Goal: Transaction & Acquisition: Obtain resource

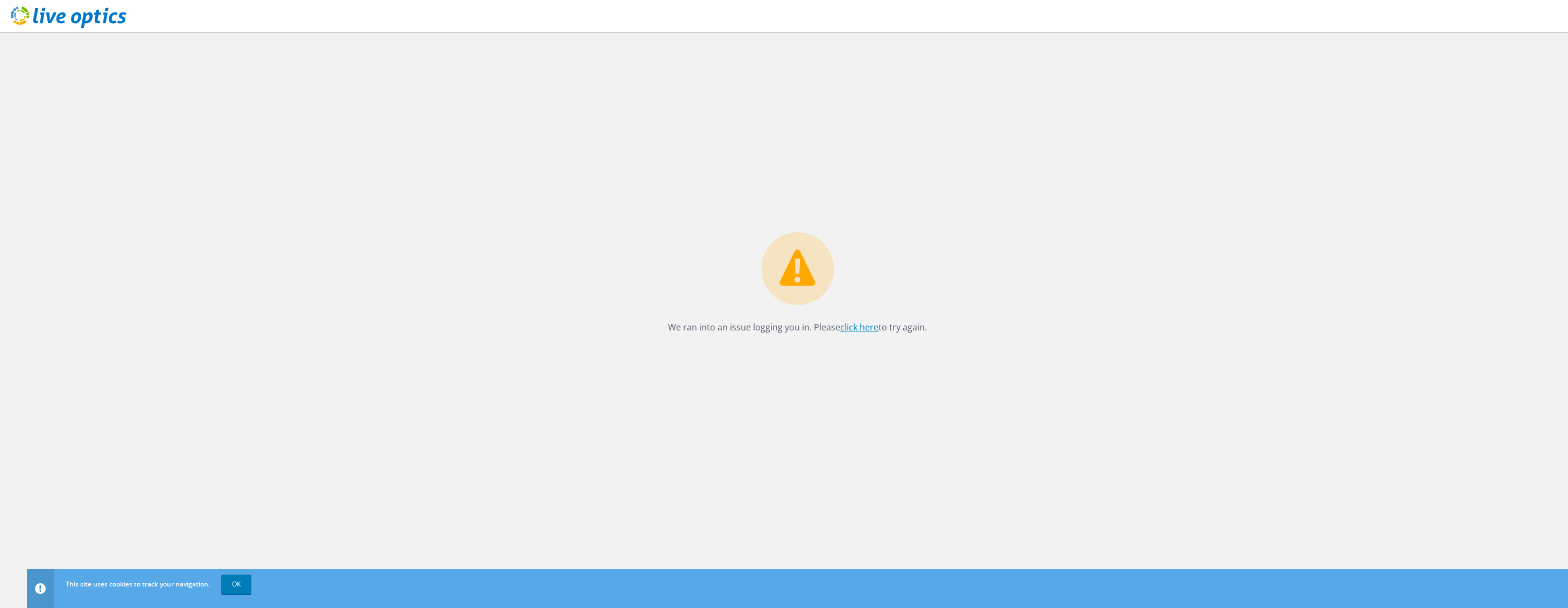
click at [863, 328] on link "click here" at bounding box center [859, 326] width 38 height 12
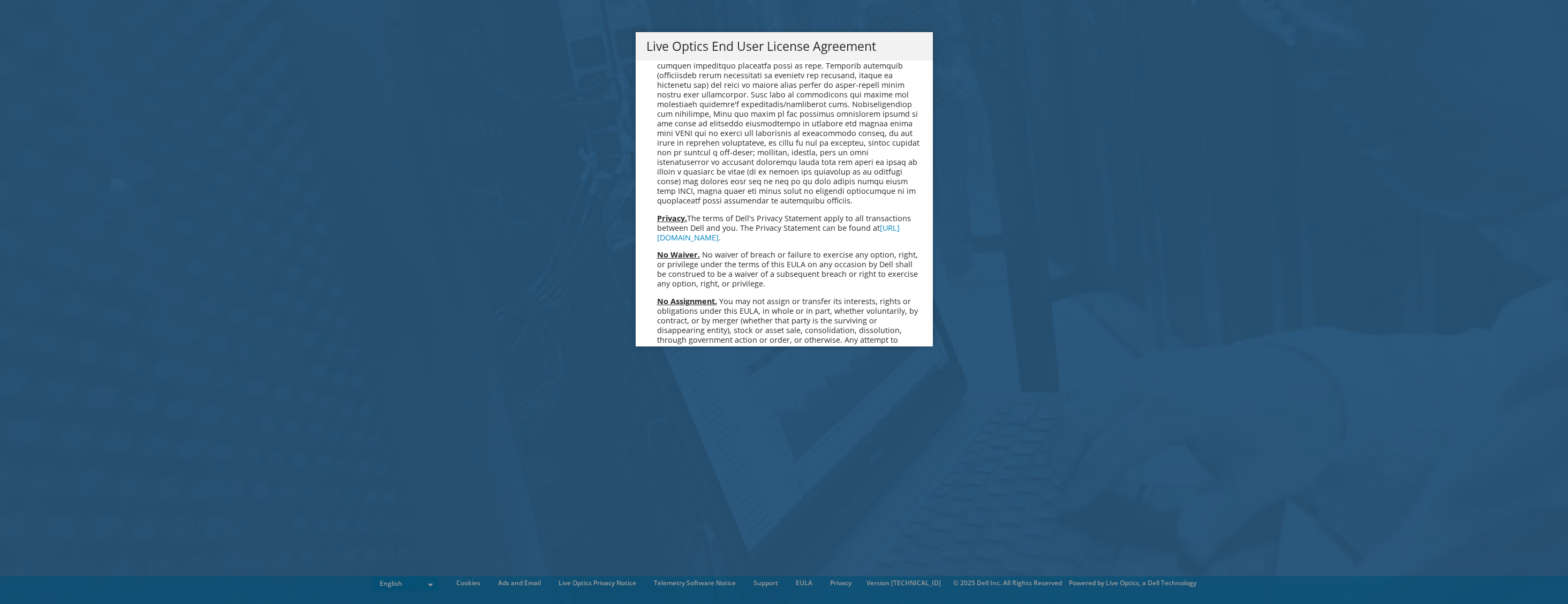
scroll to position [4047, 0]
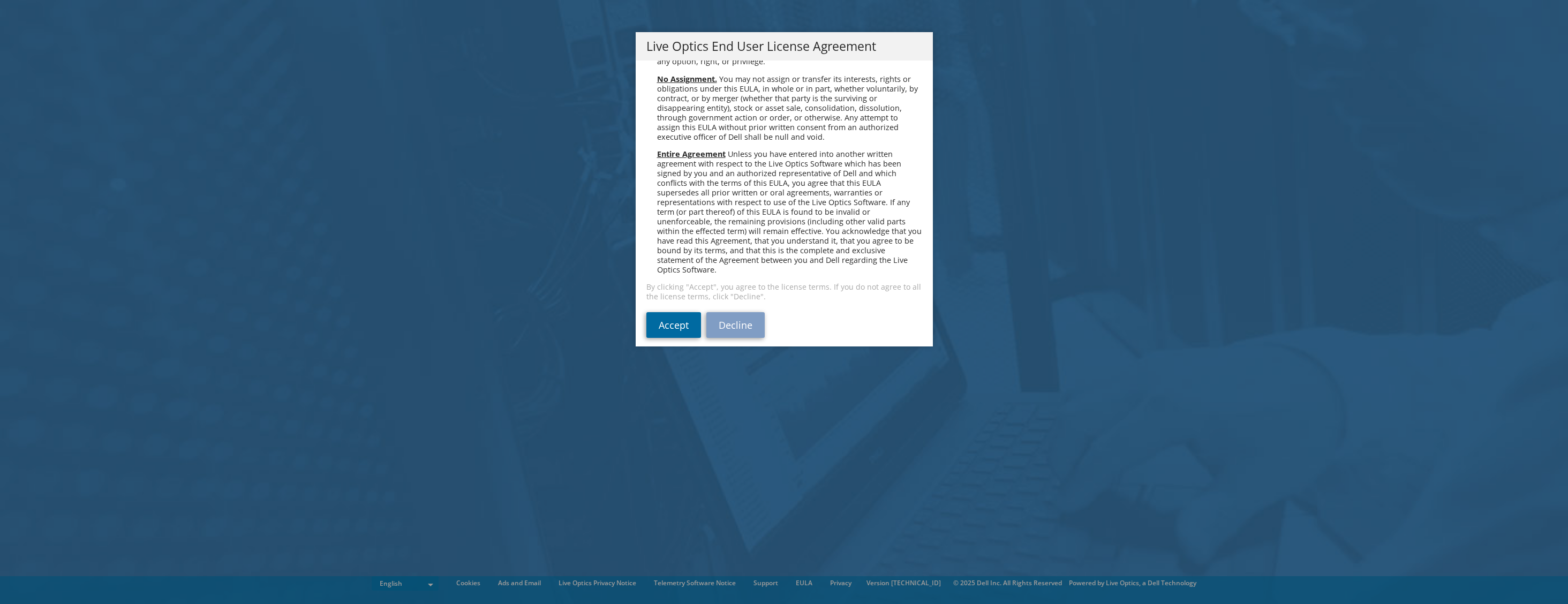
click at [678, 317] on link "Accept" at bounding box center [673, 324] width 54 height 26
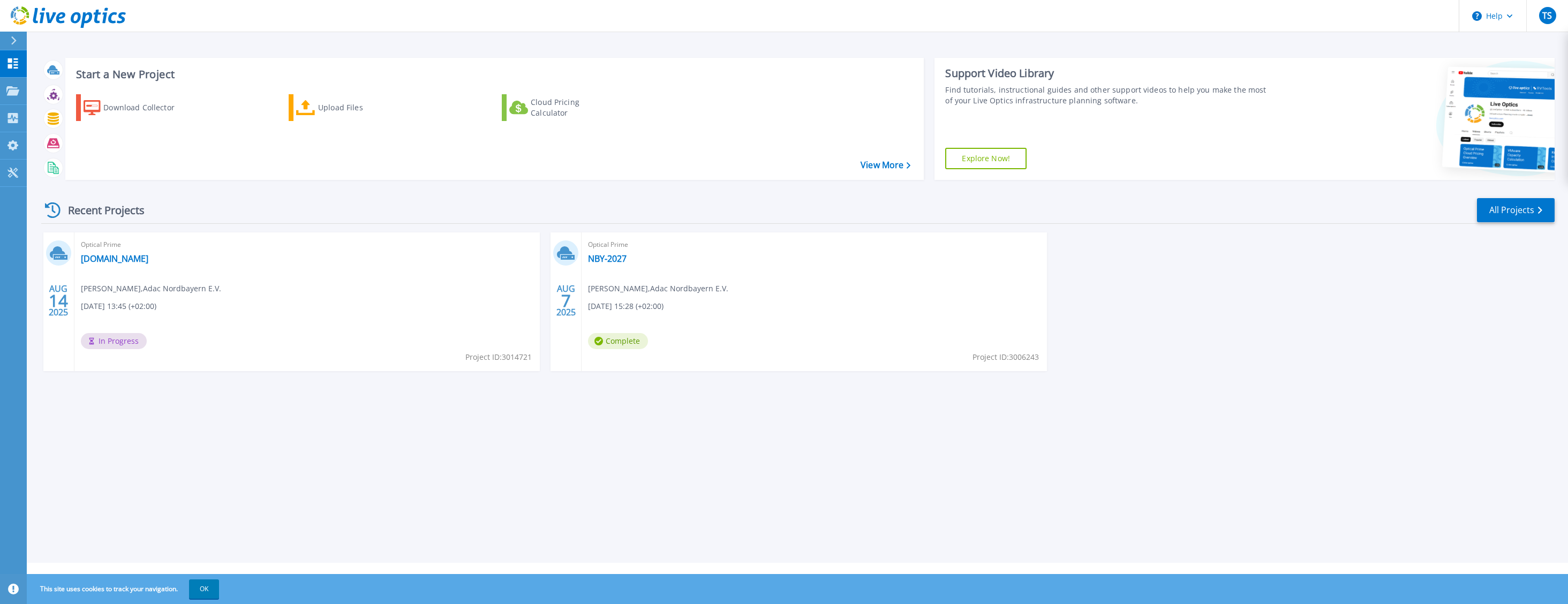
click at [403, 459] on div "Start a New Project Download Collector Upload Files Cloud Pricing Calculator Vi…" at bounding box center [797, 281] width 1541 height 562
click at [741, 448] on div "Start a New Project Download Collector Upload Files Cloud Pricing Calculator Vi…" at bounding box center [797, 281] width 1541 height 562
click at [733, 266] on div "Optical Prime NBY-2027 Tobias Schmitz , Adac Nordbayern E.V. 08/07/2025, 15:28 …" at bounding box center [814, 301] width 466 height 139
click at [597, 257] on link "NBY-2027" at bounding box center [607, 258] width 38 height 11
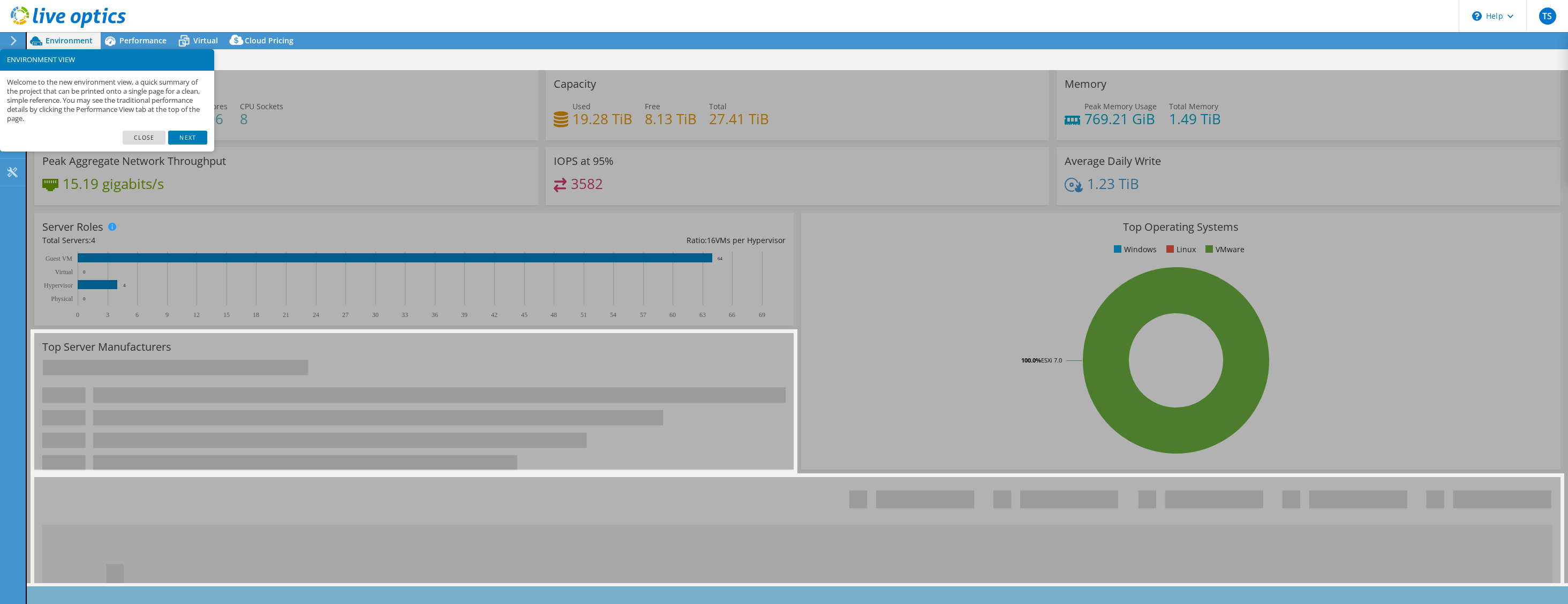
select select "USD"
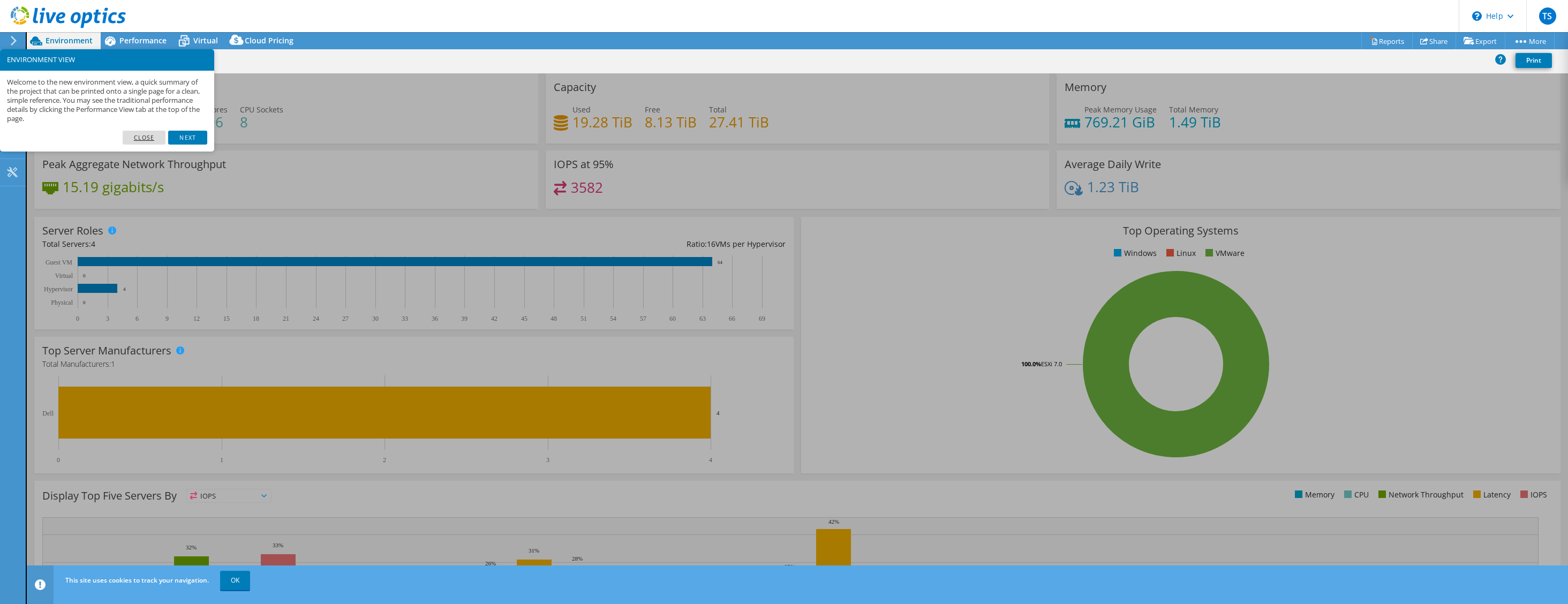
click at [144, 137] on link "Close" at bounding box center [144, 138] width 44 height 14
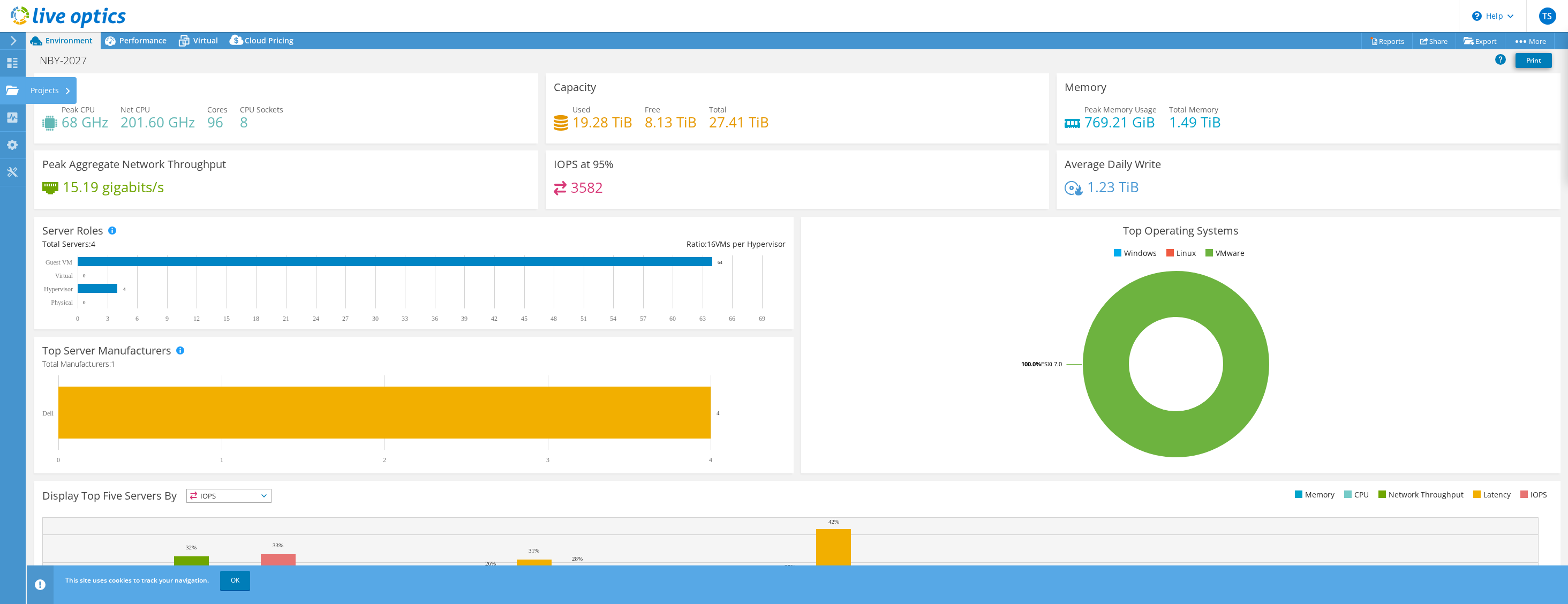
click at [64, 93] on div "Projects" at bounding box center [51, 91] width 52 height 27
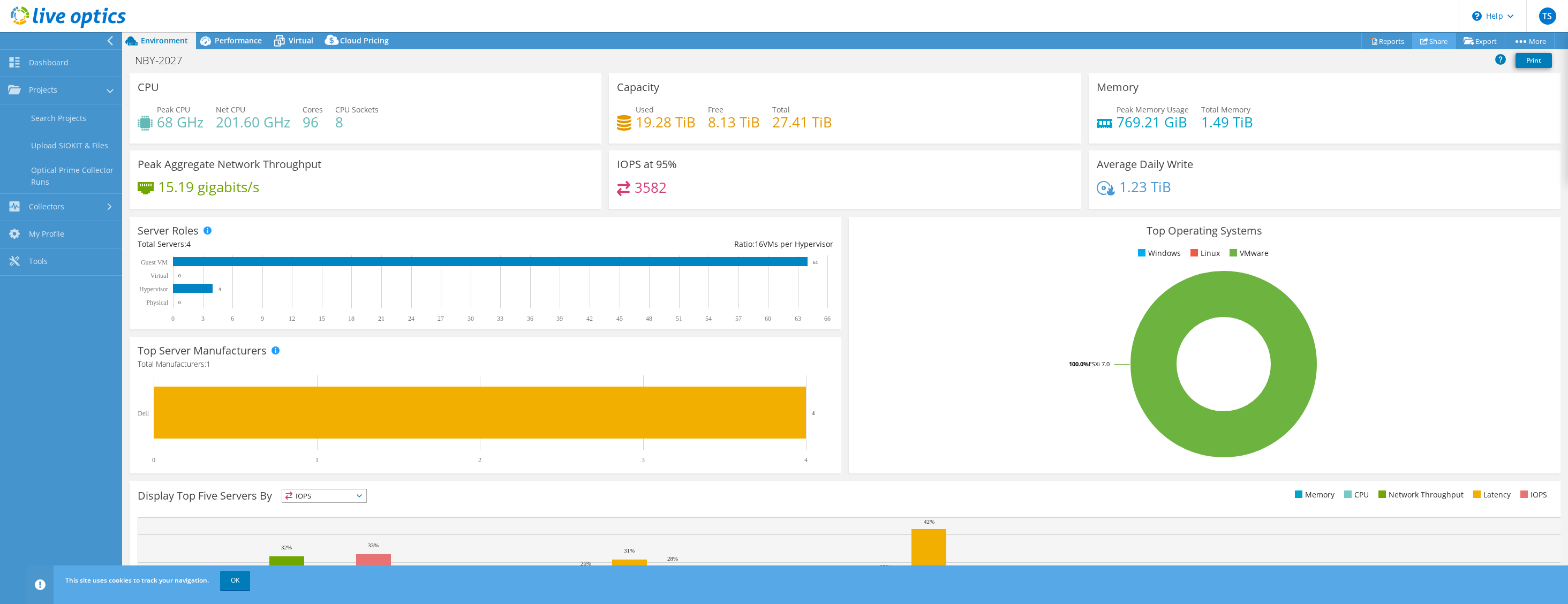
click at [1427, 40] on link "Share" at bounding box center [1434, 41] width 44 height 17
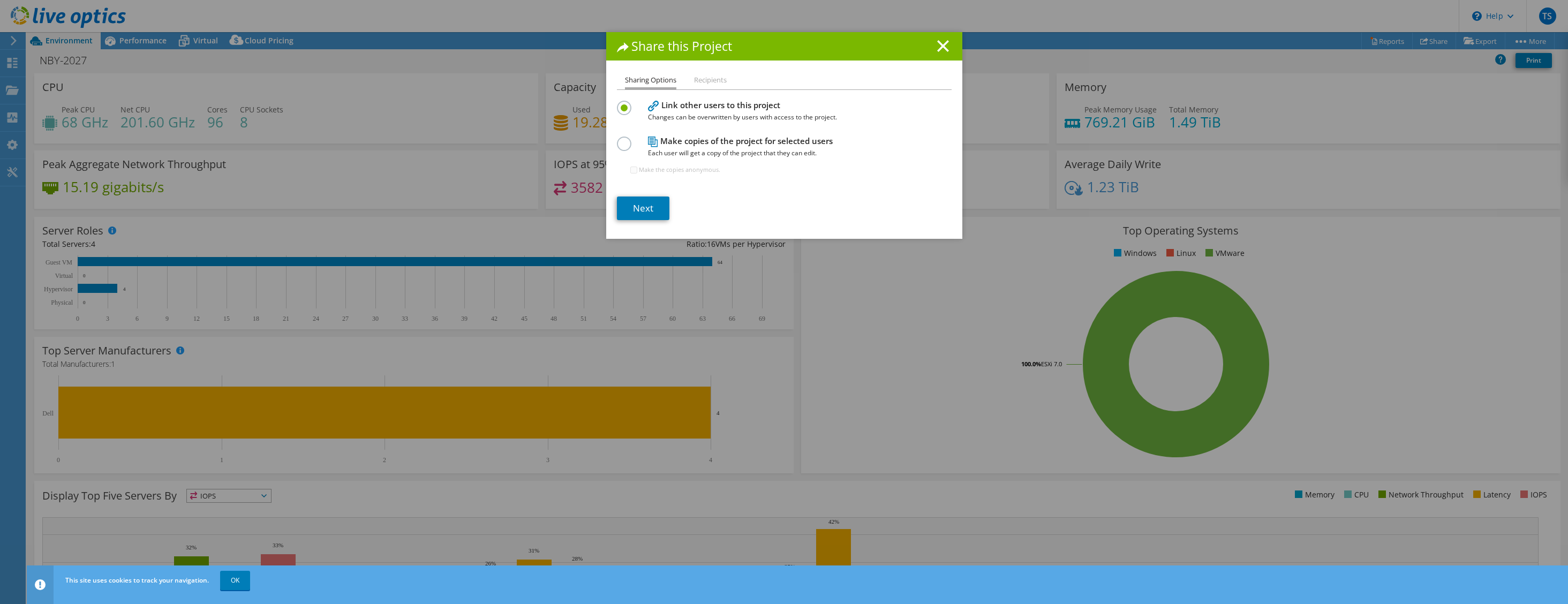
click at [937, 49] on icon at bounding box center [942, 45] width 12 height 12
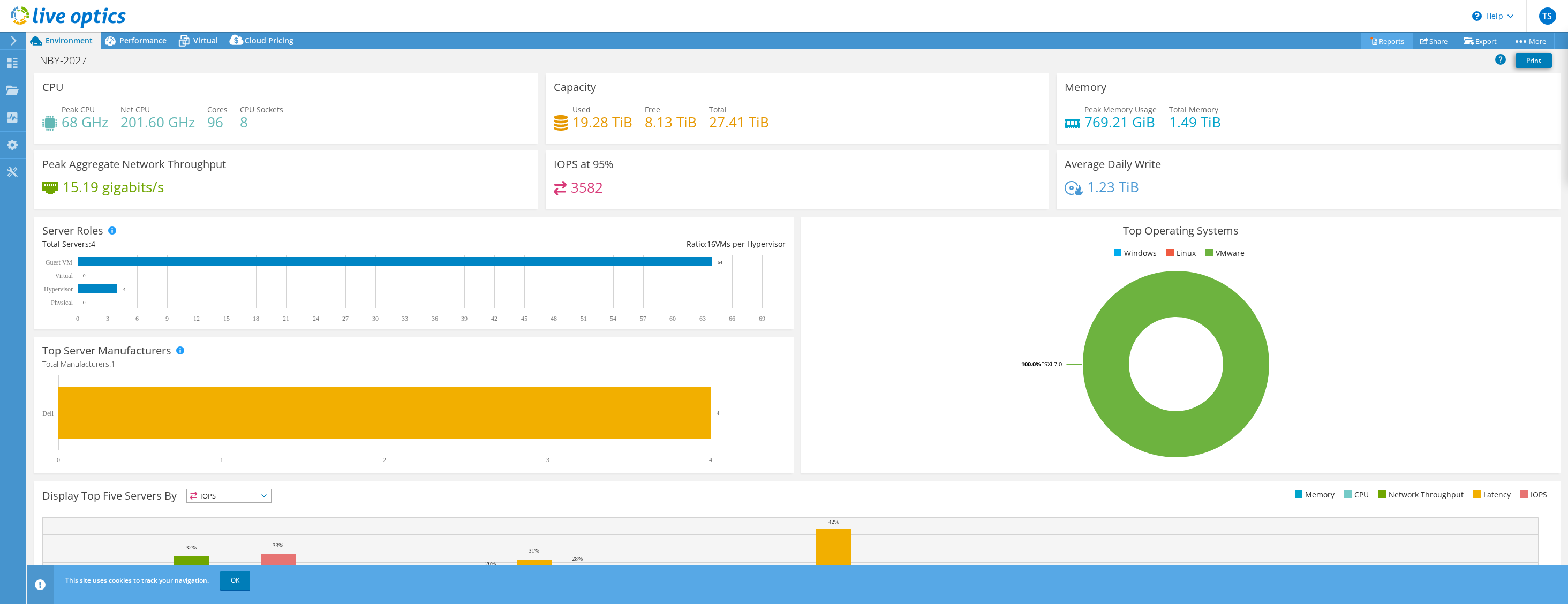
click at [1377, 38] on link "Reports" at bounding box center [1388, 41] width 52 height 17
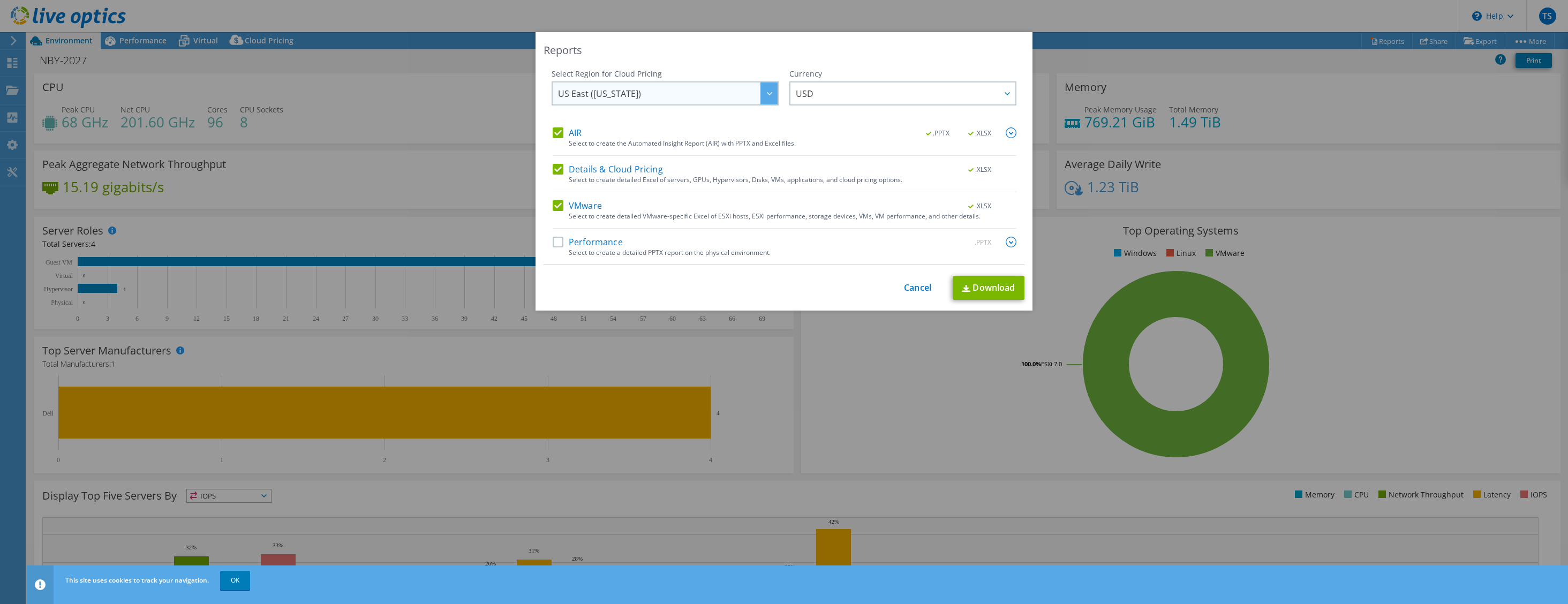
click at [689, 97] on span "US East ([US_STATE])" at bounding box center [668, 93] width 220 height 22
click at [887, 88] on span "USD" at bounding box center [905, 93] width 220 height 22
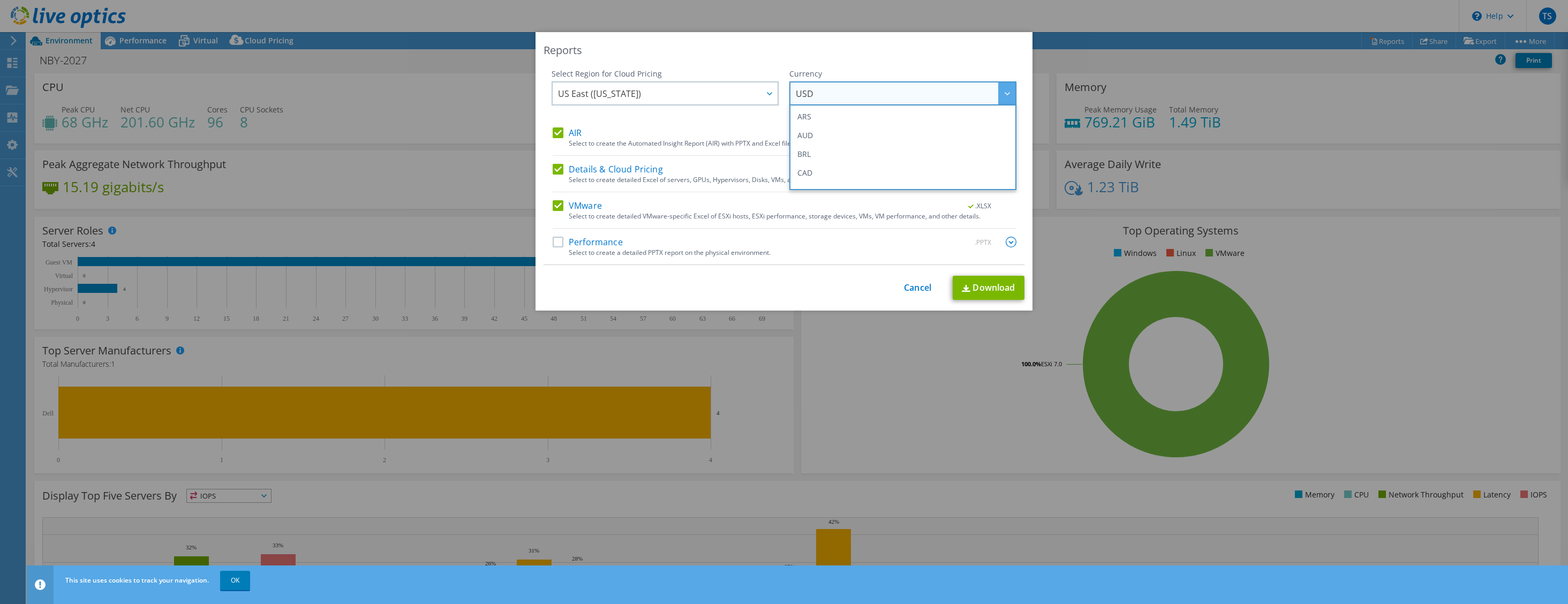
click at [887, 88] on span "USD" at bounding box center [905, 93] width 220 height 22
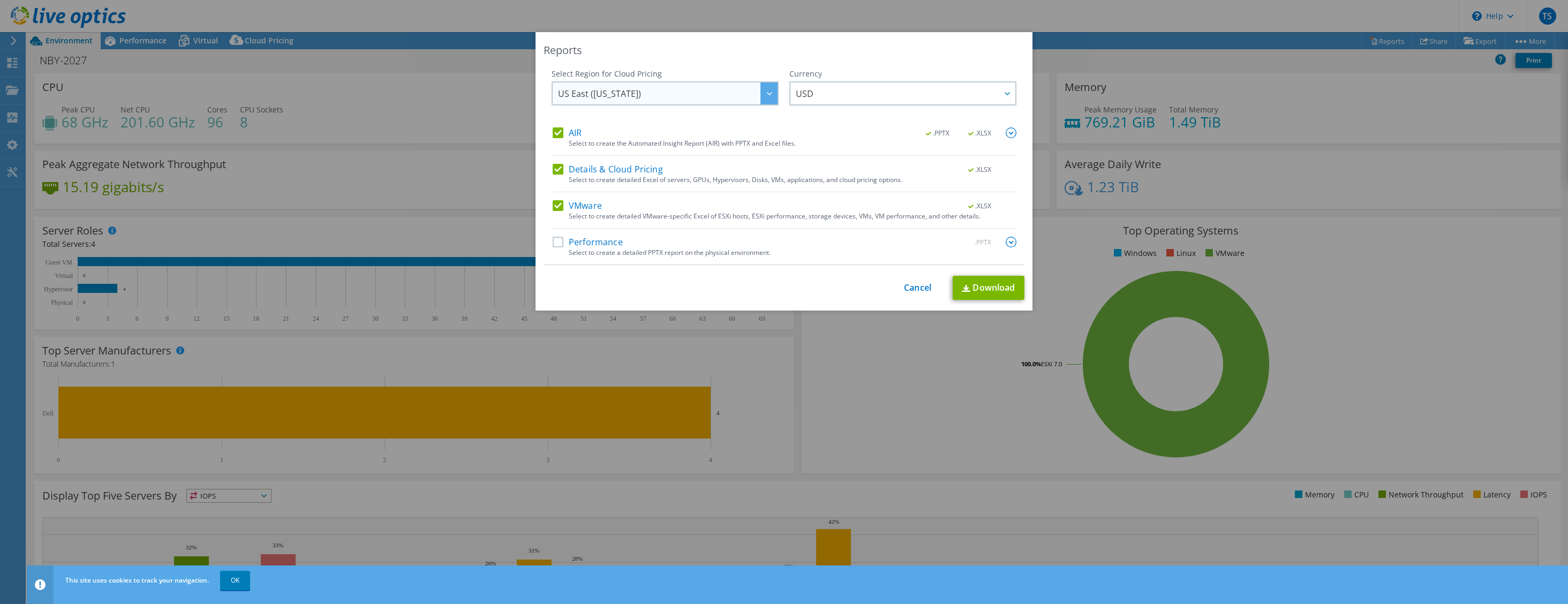
click at [722, 85] on span "US East ([US_STATE])" at bounding box center [668, 93] width 220 height 22
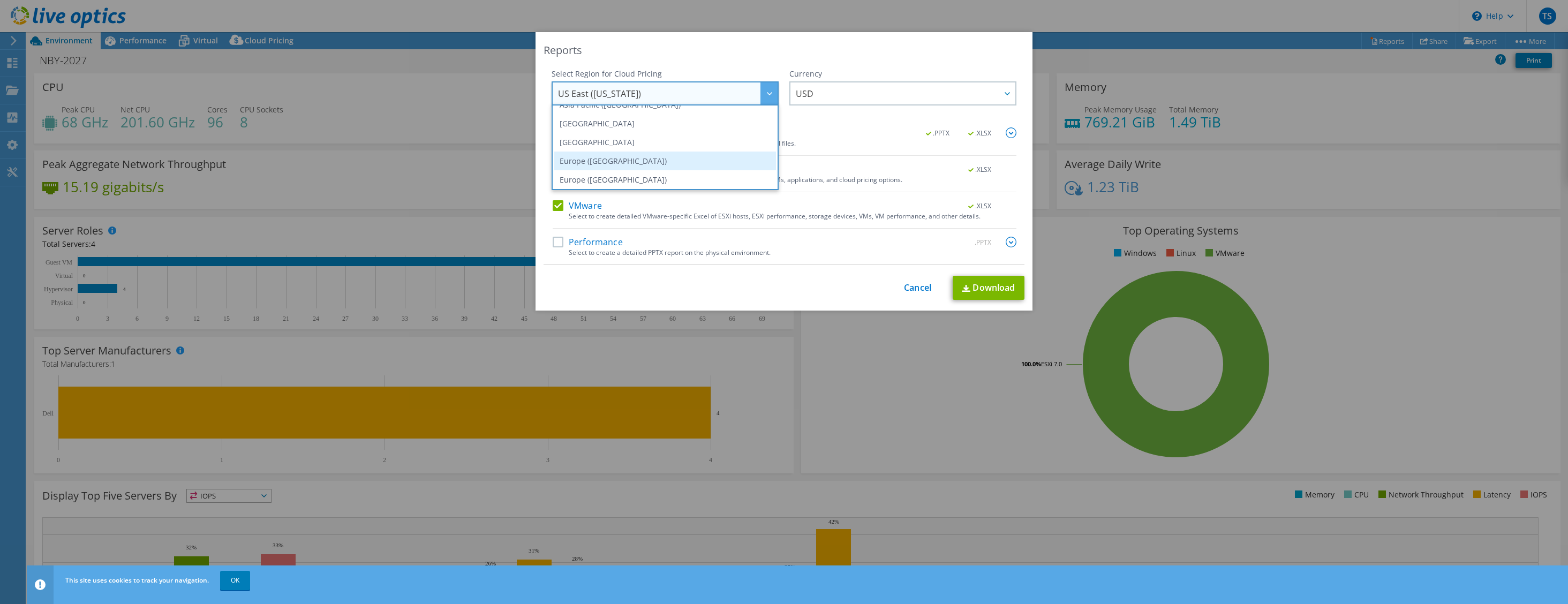
click at [635, 170] on li "Europe ([GEOGRAPHIC_DATA])" at bounding box center [665, 161] width 221 height 19
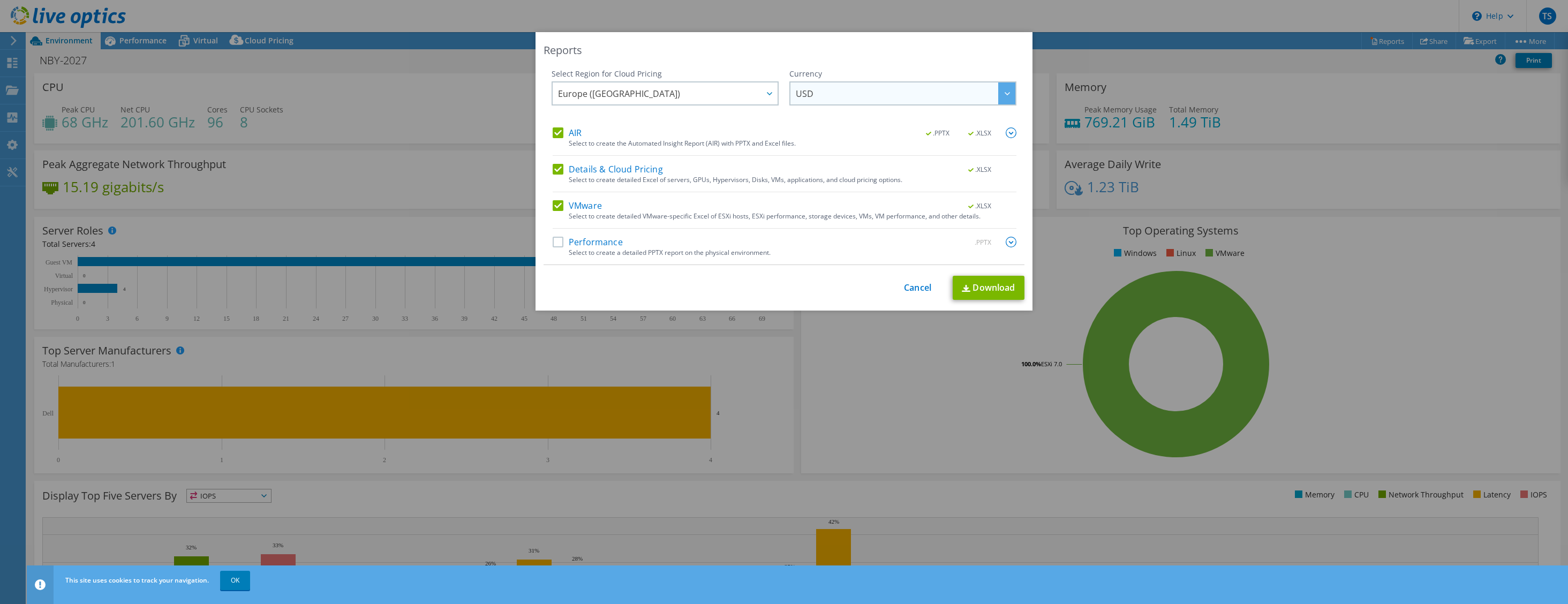
click at [835, 99] on span "USD" at bounding box center [905, 93] width 220 height 22
click at [1007, 91] on div at bounding box center [1006, 93] width 17 height 22
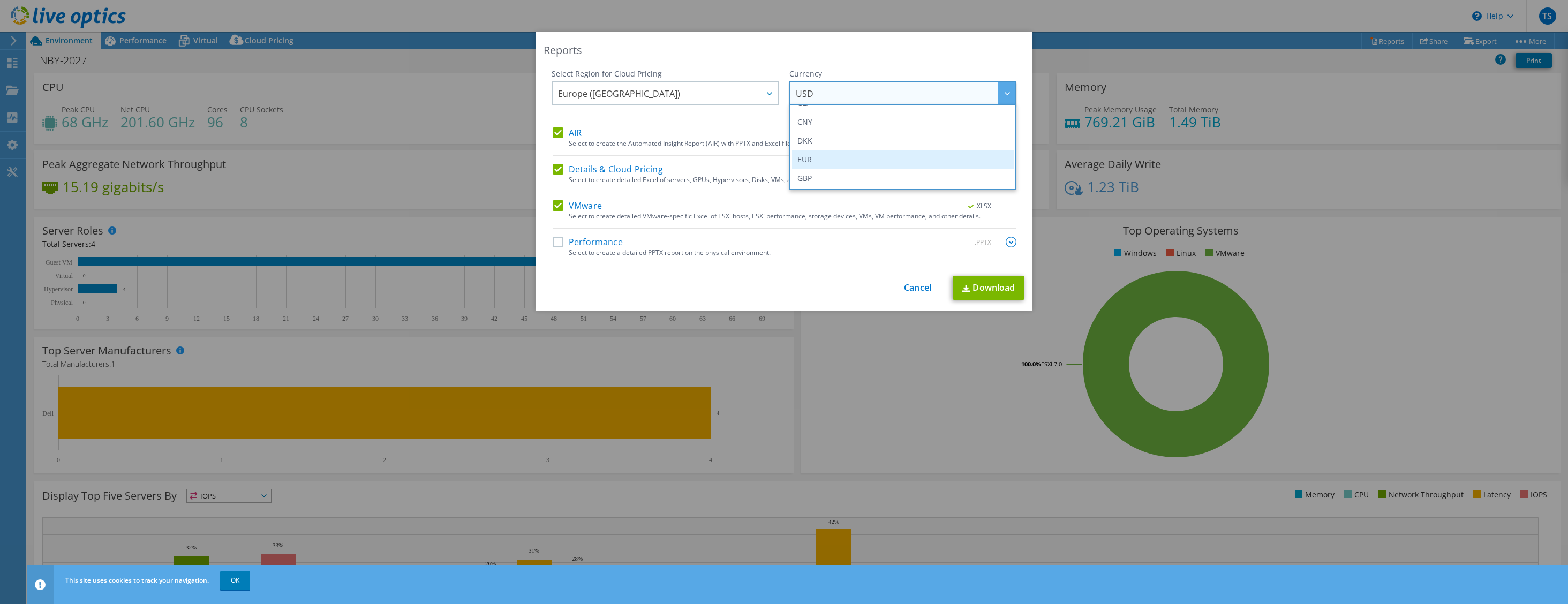
click at [958, 154] on li "EUR" at bounding box center [902, 159] width 221 height 19
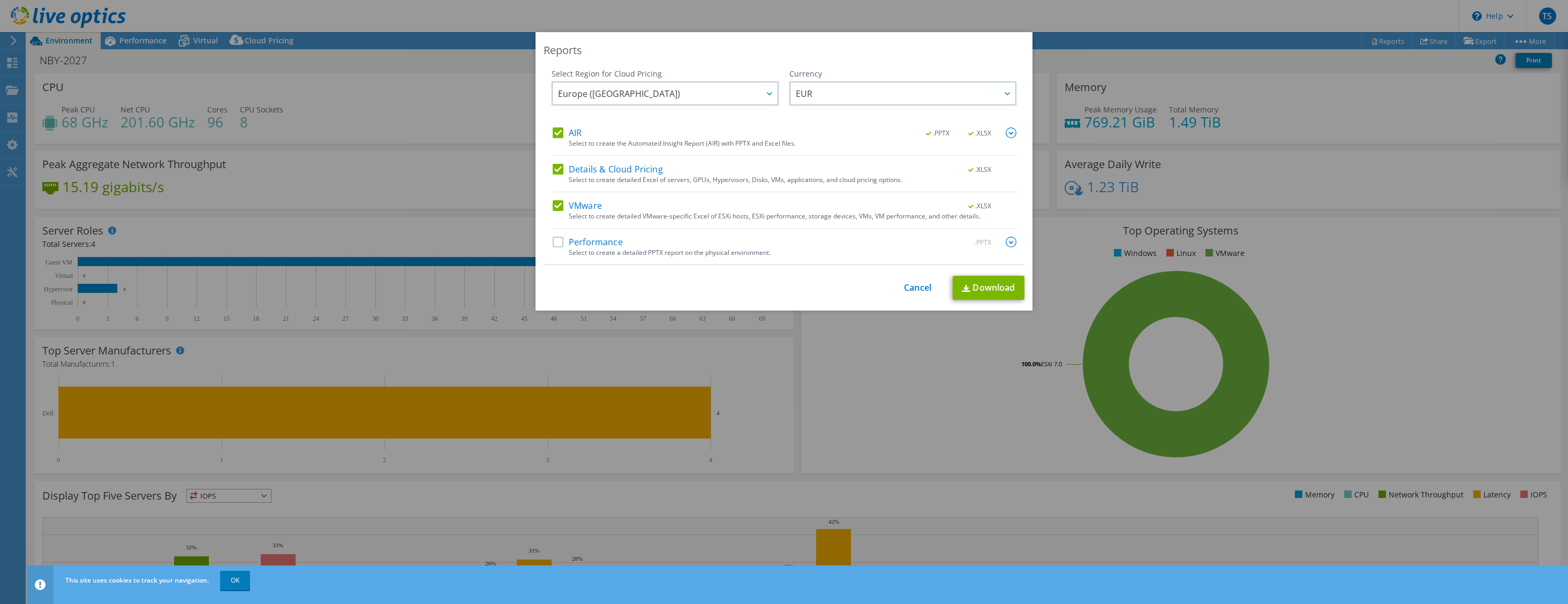
click at [562, 242] on label "Performance" at bounding box center [588, 242] width 70 height 11
click at [0, 0] on input "Performance" at bounding box center [0, 0] width 0 height 0
click at [985, 291] on link "Download" at bounding box center [988, 287] width 72 height 24
click at [922, 289] on link "Cancel" at bounding box center [917, 287] width 28 height 10
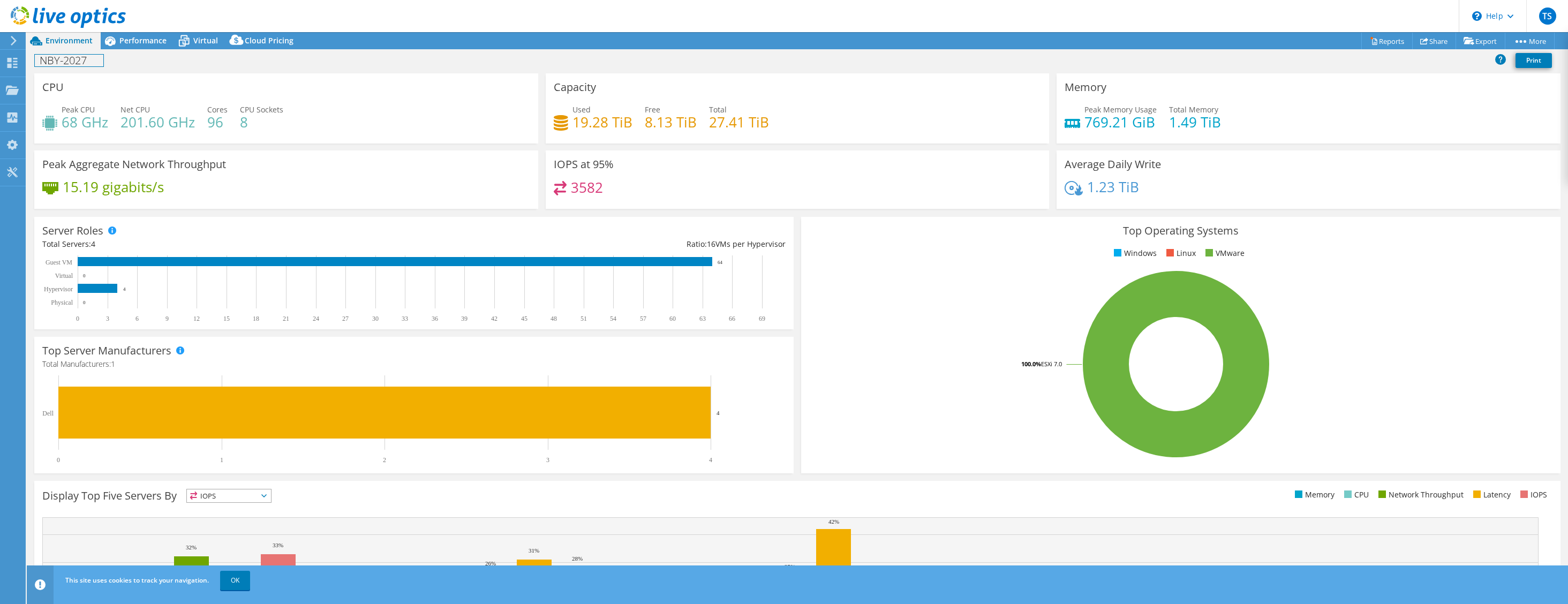
click at [54, 57] on h1 "NBY-2027" at bounding box center [68, 60] width 68 height 12
copy h1 "NBY-2027"
click at [241, 581] on link "OK" at bounding box center [236, 580] width 30 height 20
